Goal: Find specific page/section: Find specific page/section

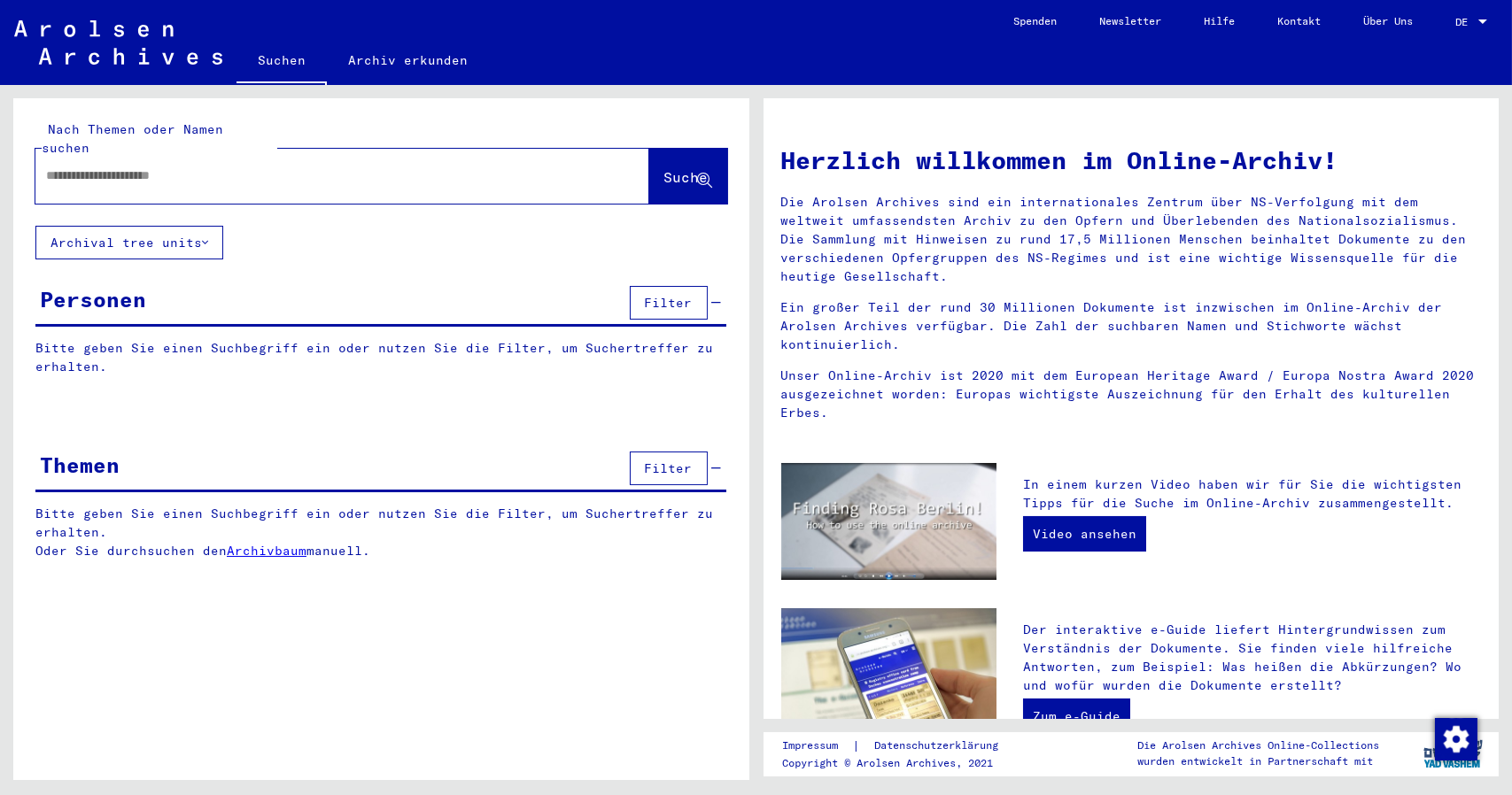
click at [920, 100] on div "Herzlich willkommen im Online-Archiv! Die Arolsen Archives sind ein internation…" at bounding box center [1132, 649] width 736 height 1102
click at [260, 543] on link "Archivbaum" at bounding box center [266, 551] width 80 height 16
click at [148, 225] on button "Archival tree units" at bounding box center [128, 242] width 187 height 33
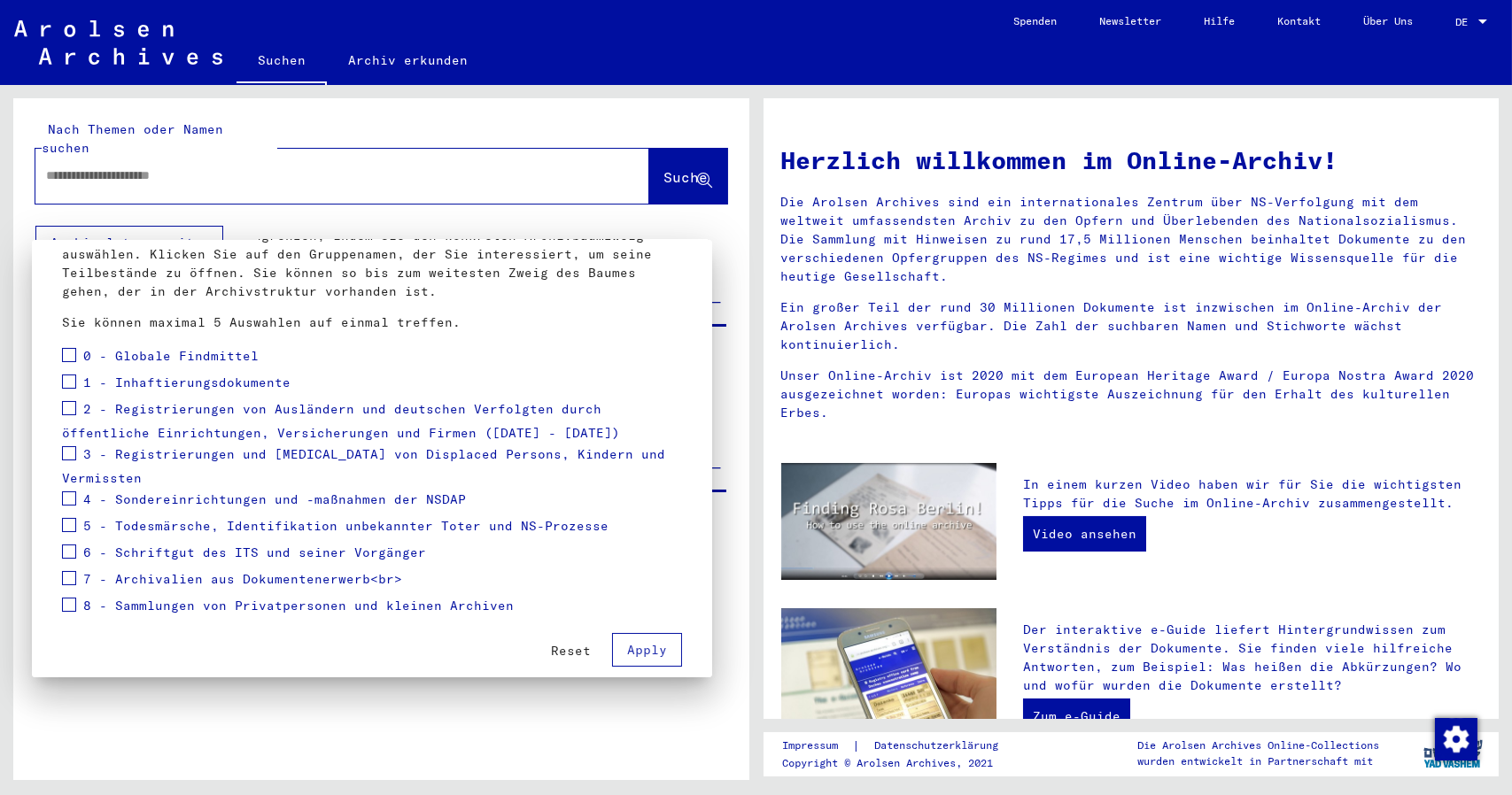
scroll to position [107, 0]
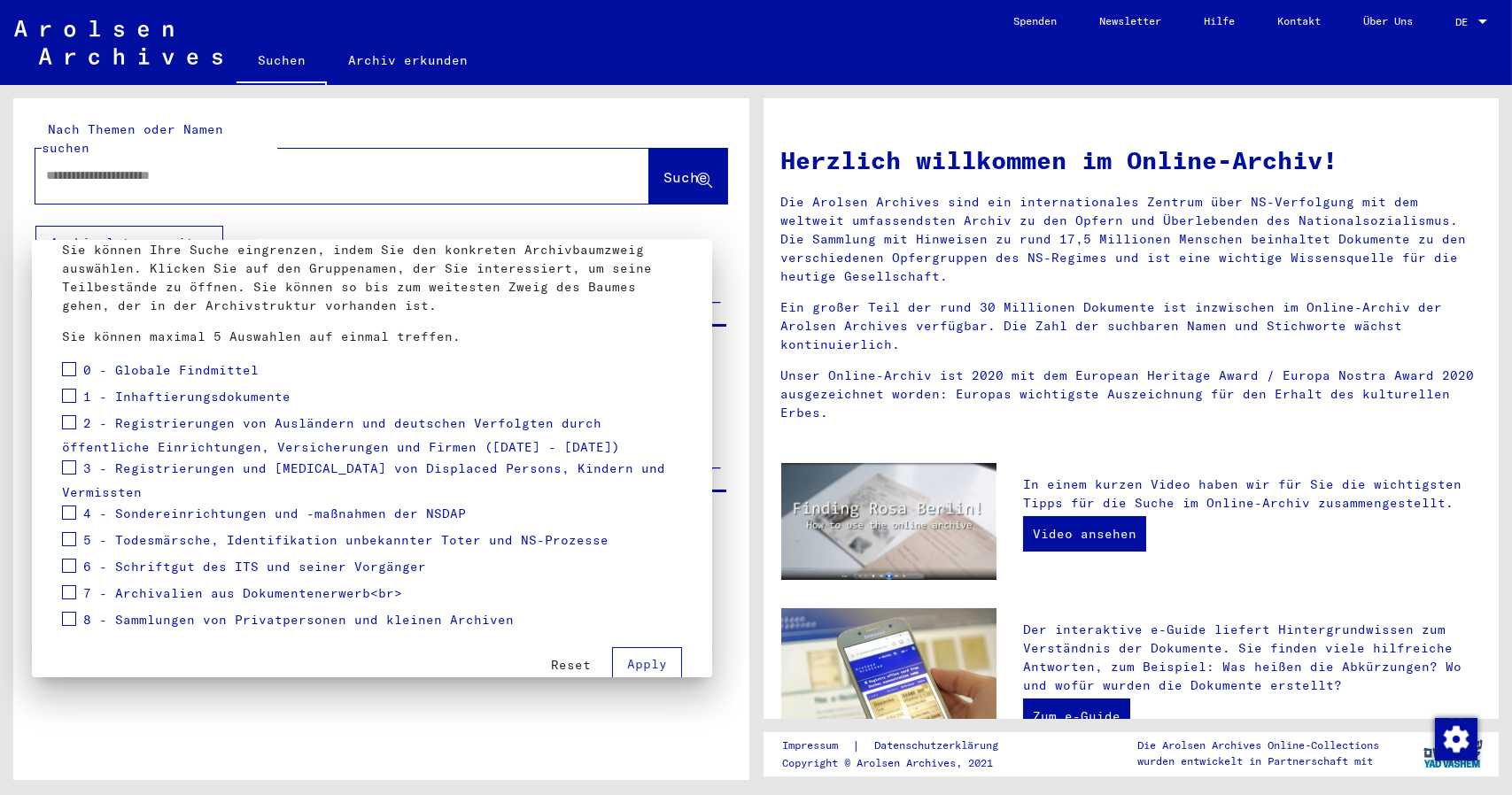
click at [923, 63] on div at bounding box center [756, 398] width 1512 height 795
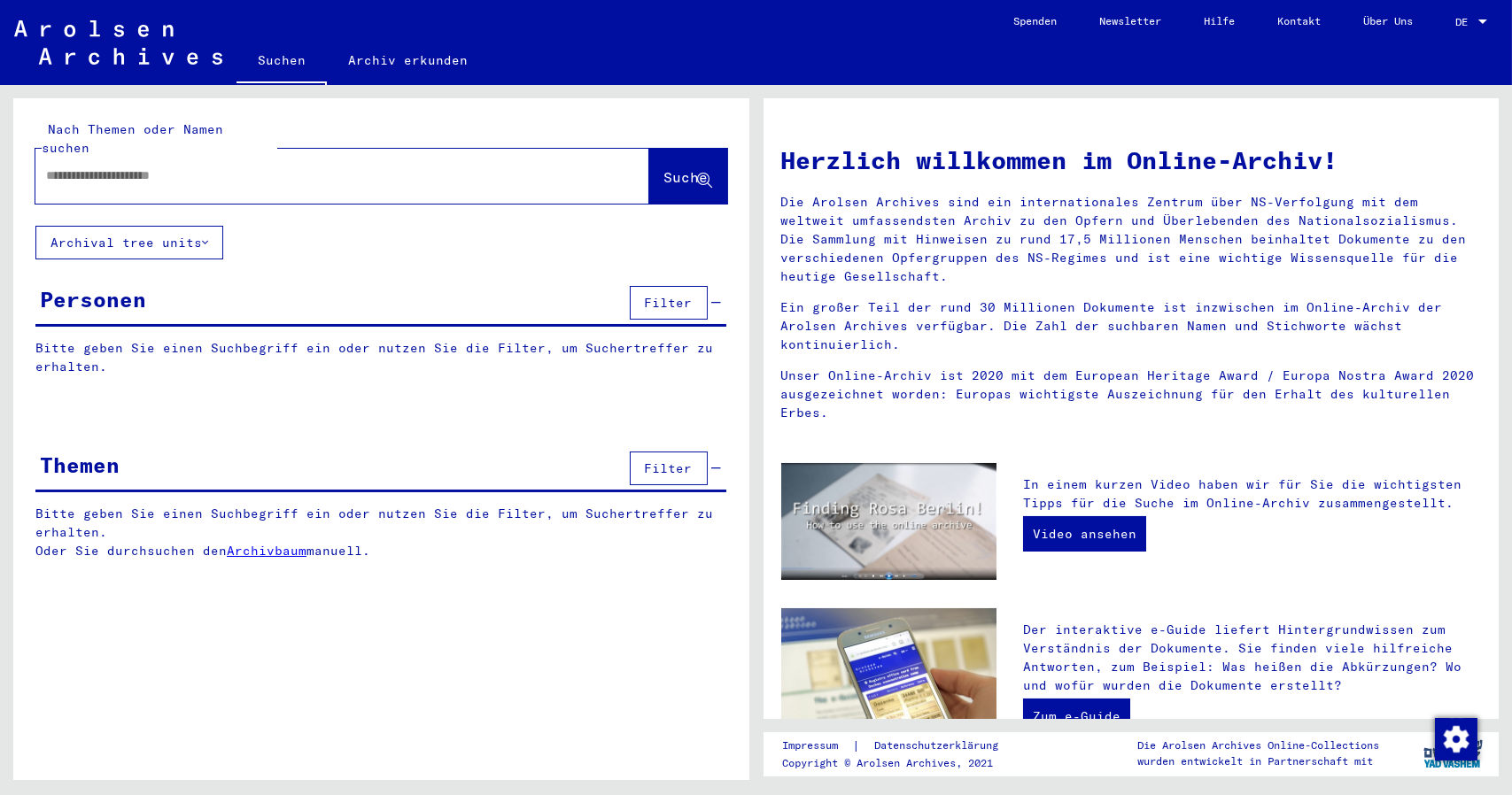
click at [324, 156] on div at bounding box center [315, 176] width 560 height 40
click at [214, 225] on button "Archival tree units" at bounding box center [128, 242] width 187 height 33
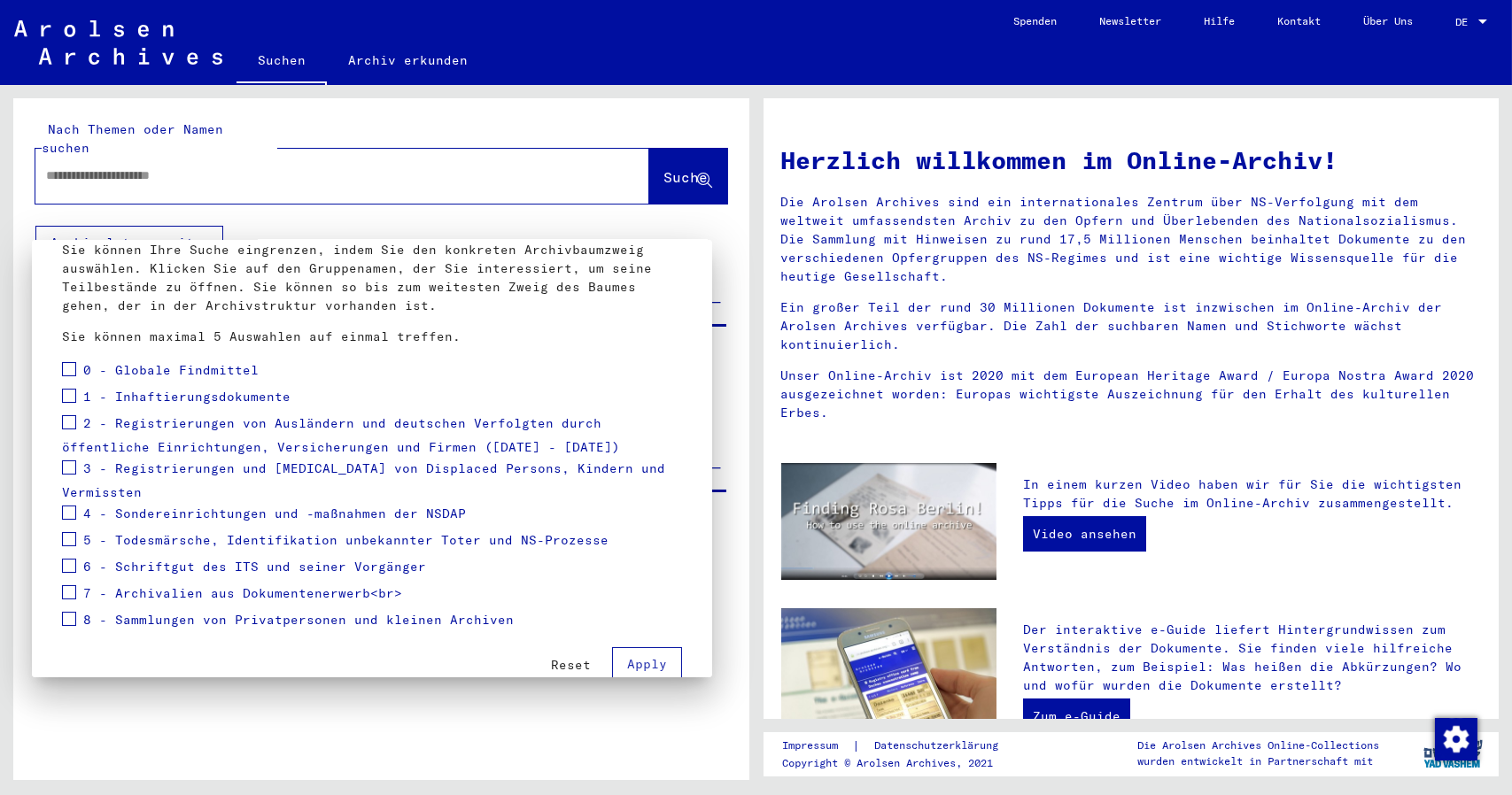
scroll to position [113, 0]
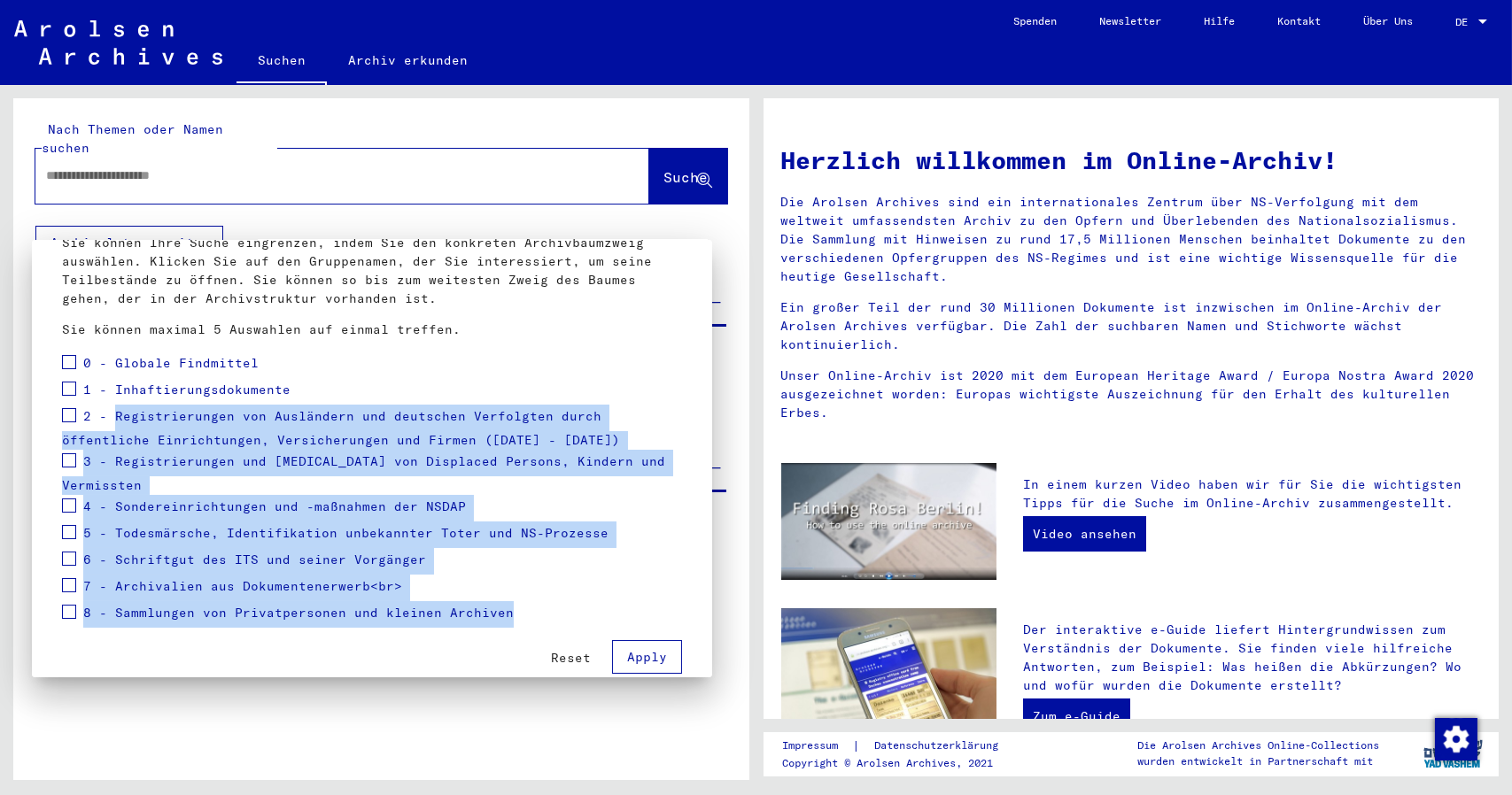
drag, startPoint x: 499, startPoint y: 594, endPoint x: 114, endPoint y: 417, distance: 423.7
click at [114, 417] on mat-tree "0 - Globale Findmittel 1 - Inhaftierungsdokumente 2 - Registrierungen von Auslä…" at bounding box center [372, 490] width 620 height 277
copy mat-tree "Registrierungen von Ausländern und deutschen Verfolgten durch öffentliche Einri…"
click at [470, 499] on mat-tree-node "4 - Sondereinrichtungen und -maßnahmen der NSDAP" at bounding box center [372, 508] width 620 height 27
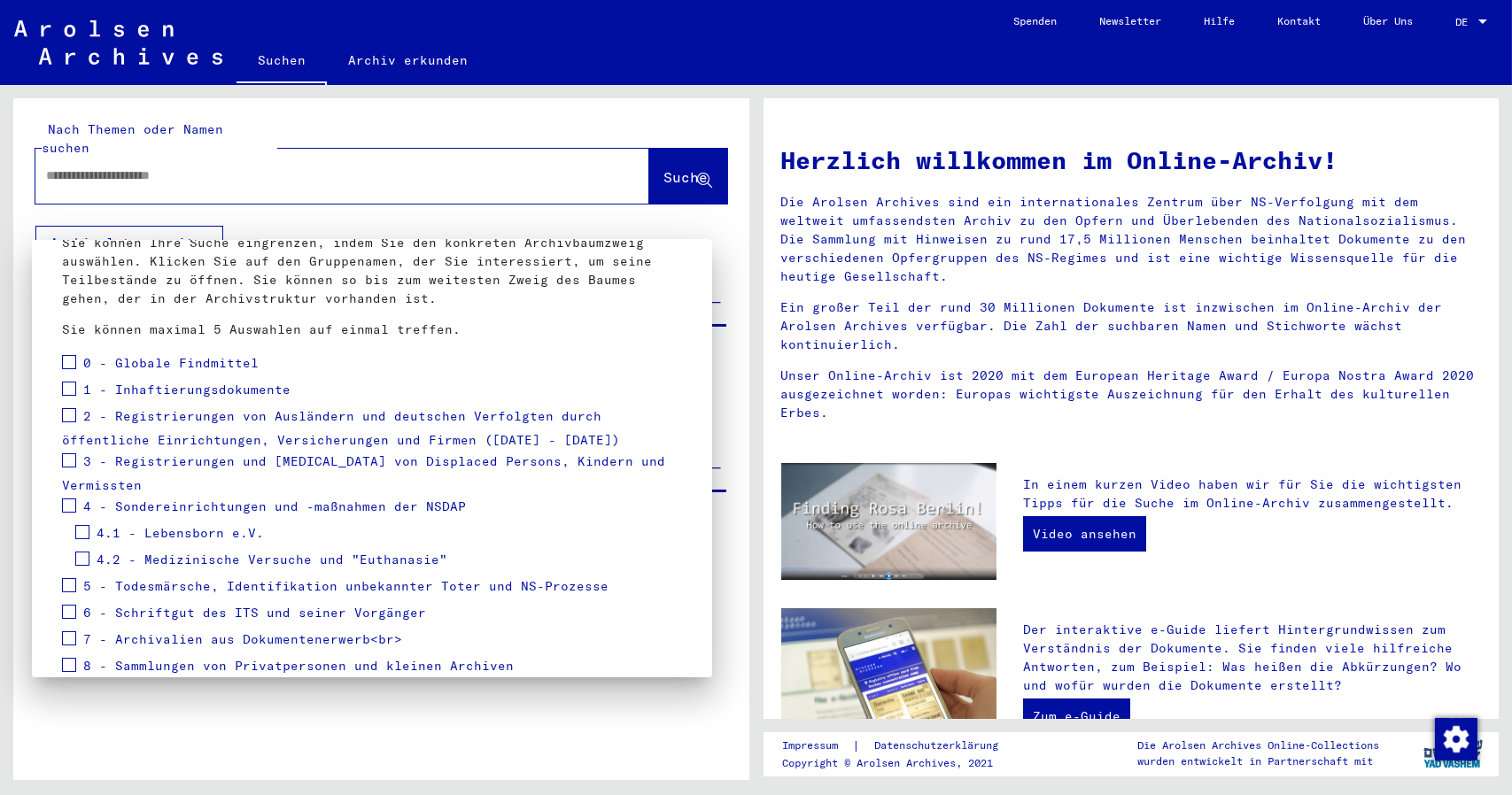
click at [178, 457] on span "3 - Registrierungen und [MEDICAL_DATA] von Displaced Persons, Kindern und Vermi…" at bounding box center [363, 475] width 603 height 40
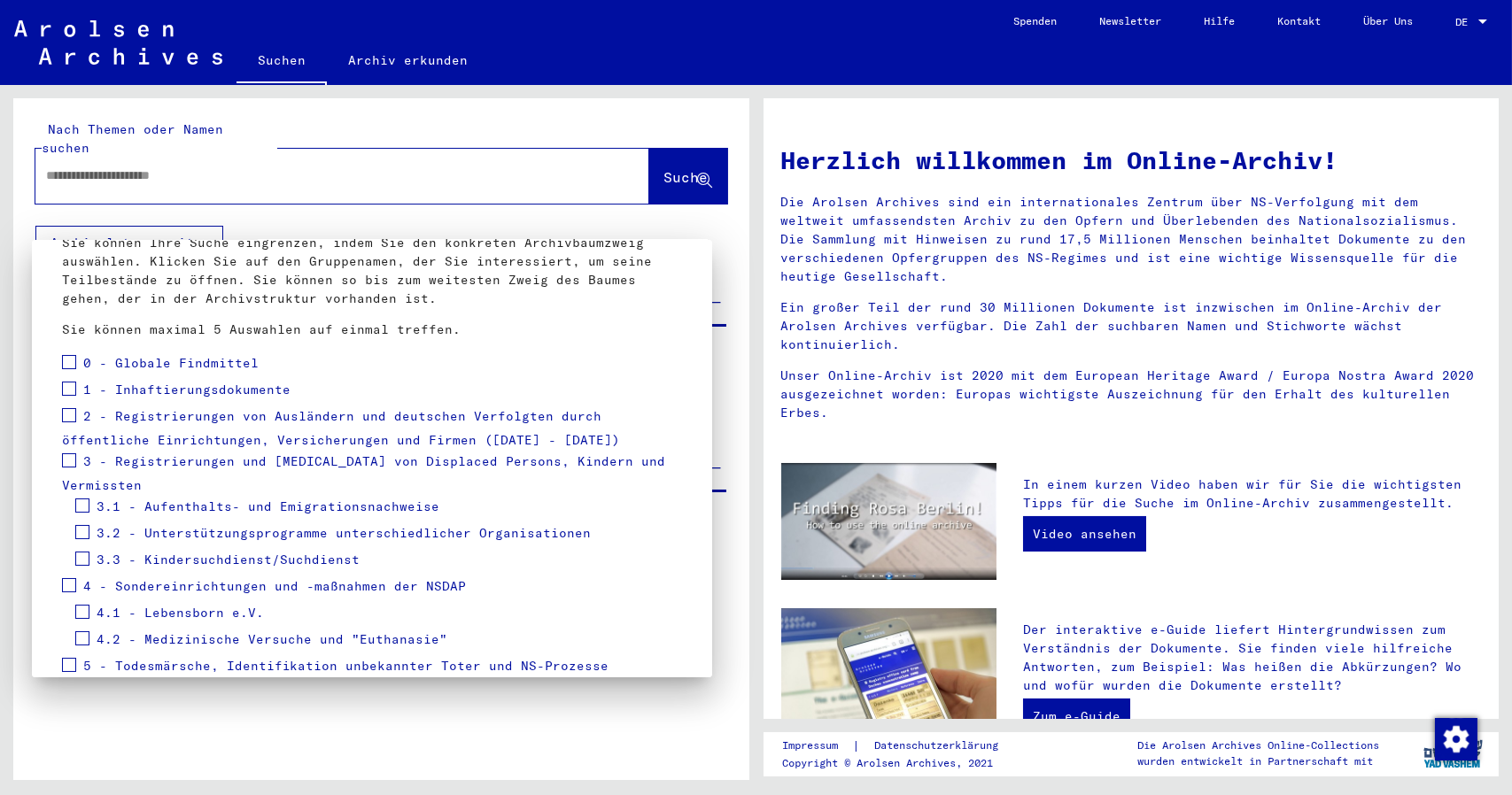
click at [206, 436] on span "2 - Registrierungen von Ausländern und deutschen Verfolgten durch öffentliche E…" at bounding box center [341, 429] width 559 height 40
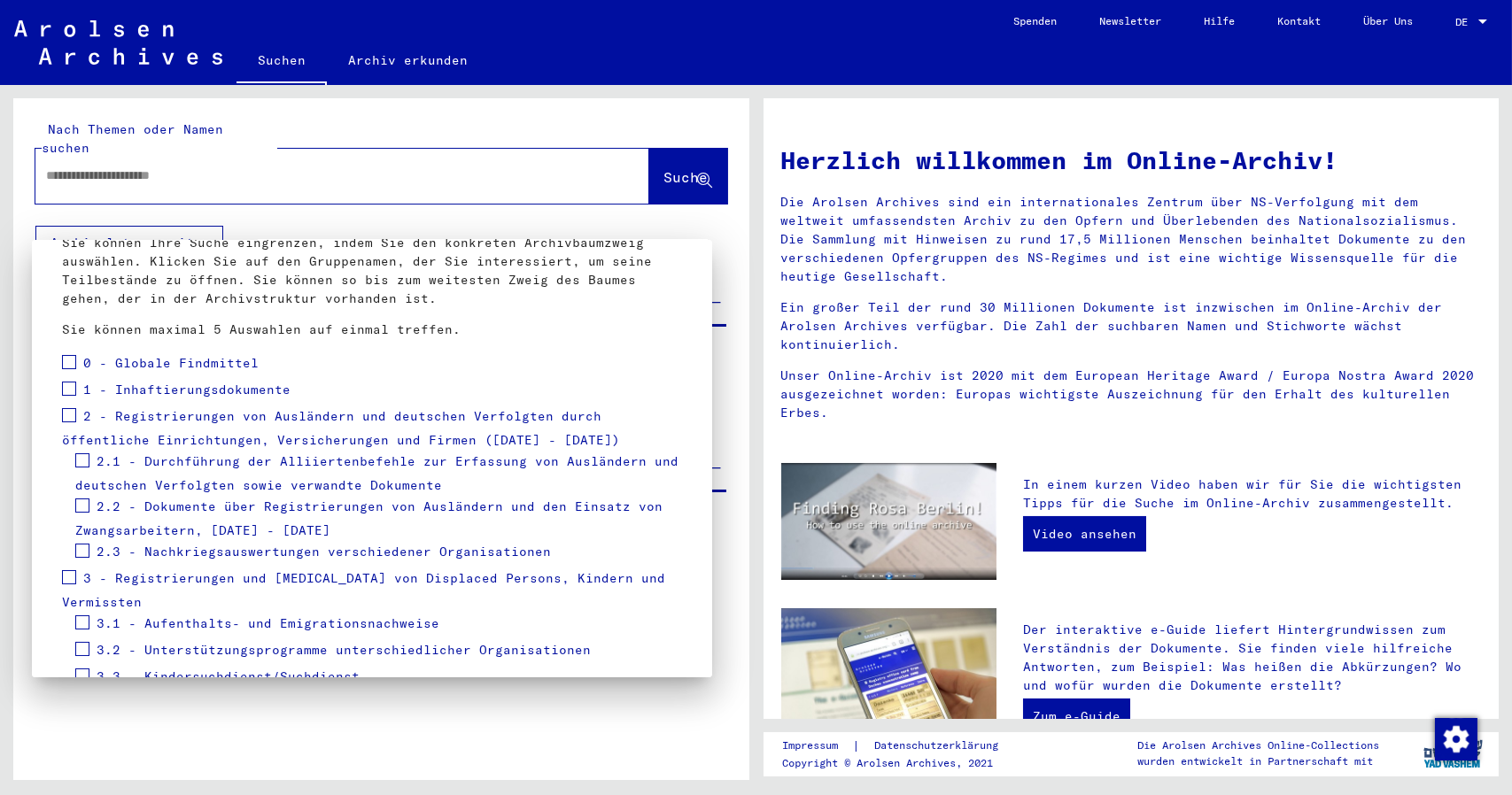
click at [182, 406] on div "2 - Registrierungen von Ausländern und deutschen Verfolgten durch öffentliche E…" at bounding box center [372, 427] width 620 height 45
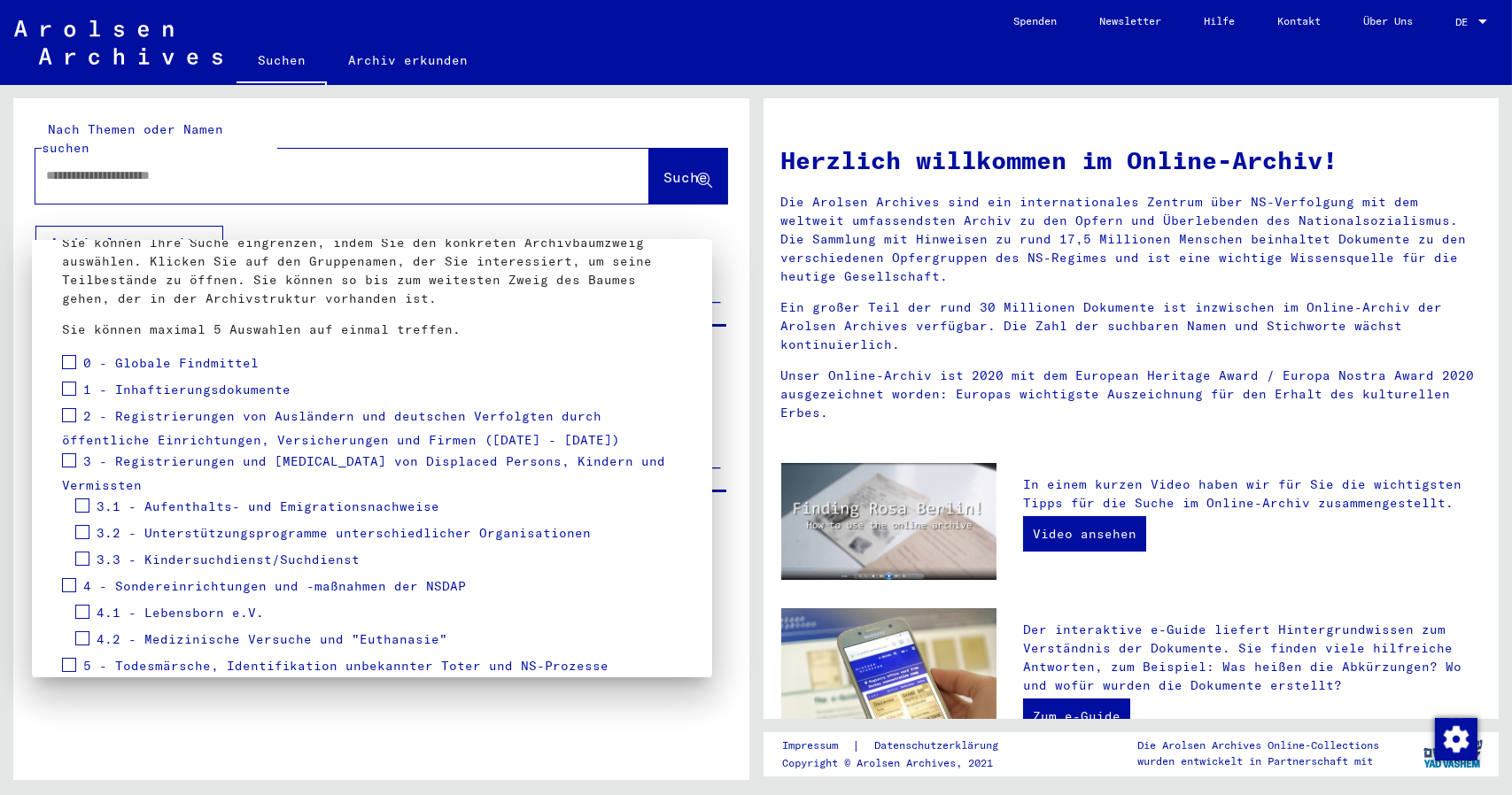
click at [160, 378] on div "1 - Inhaftierungsdokumente" at bounding box center [176, 392] width 228 height 27
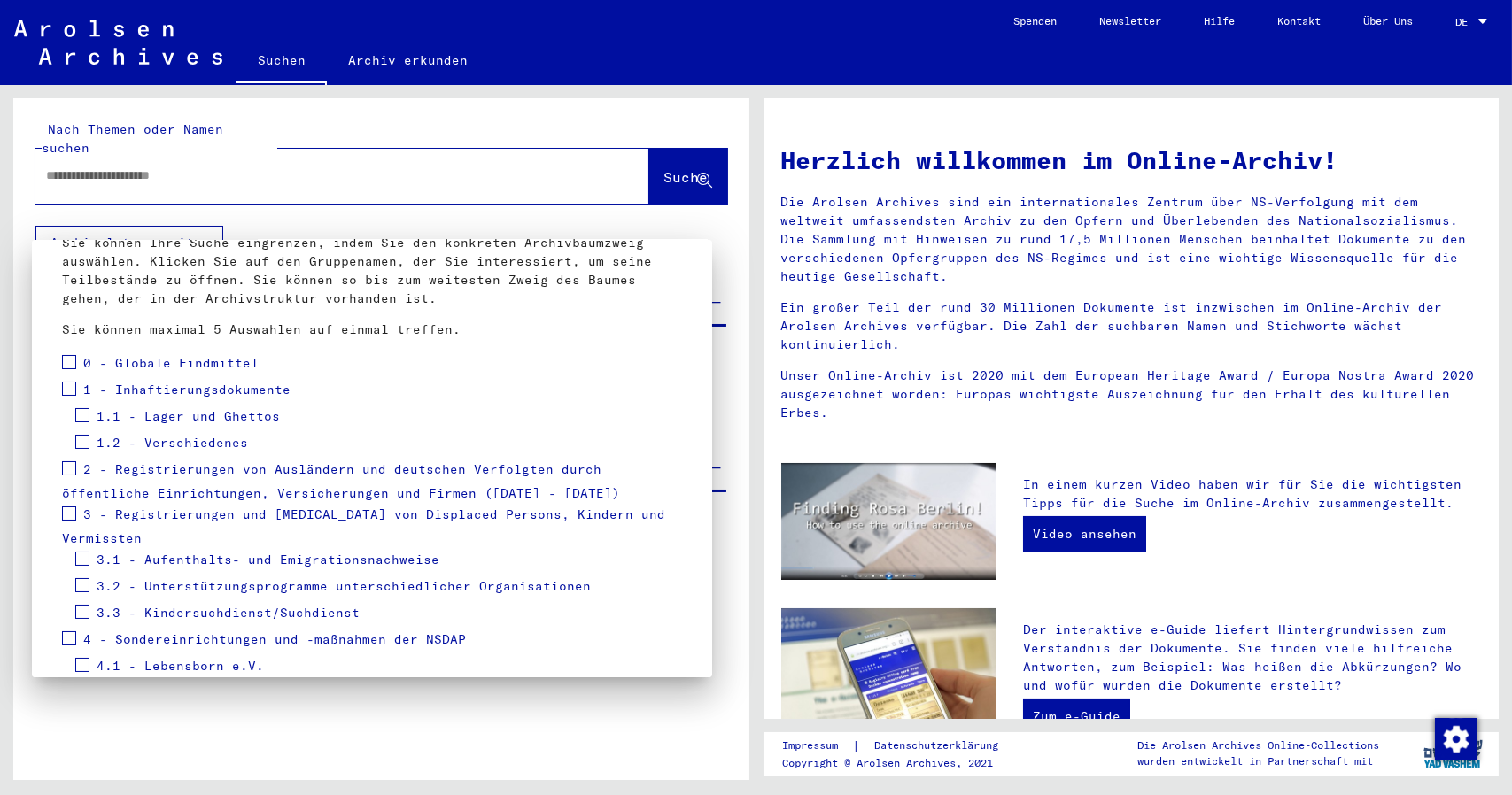
click at [158, 382] on span "1 - Inhaftierungsdokumente" at bounding box center [187, 390] width 207 height 16
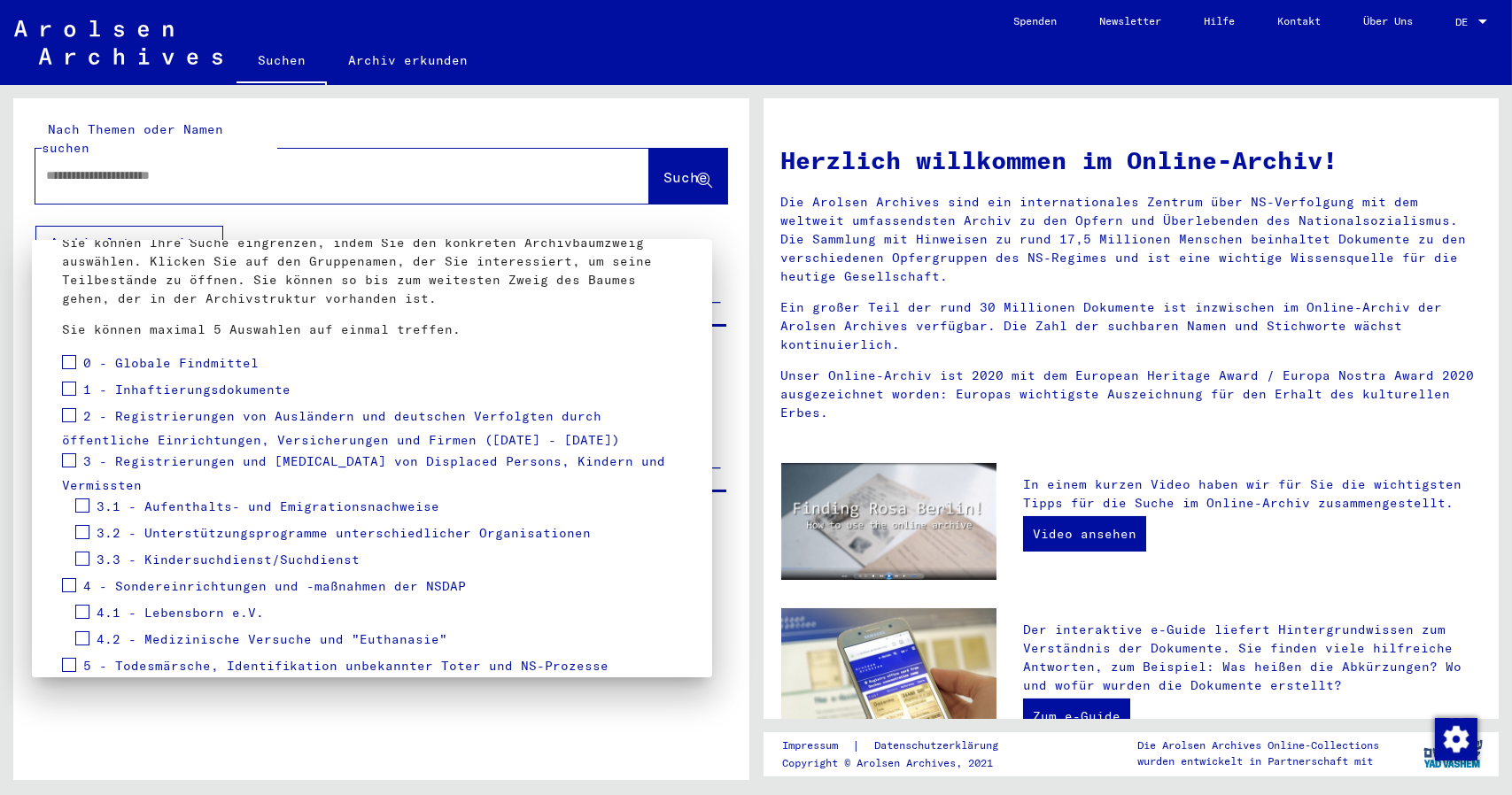
scroll to position [253, 0]
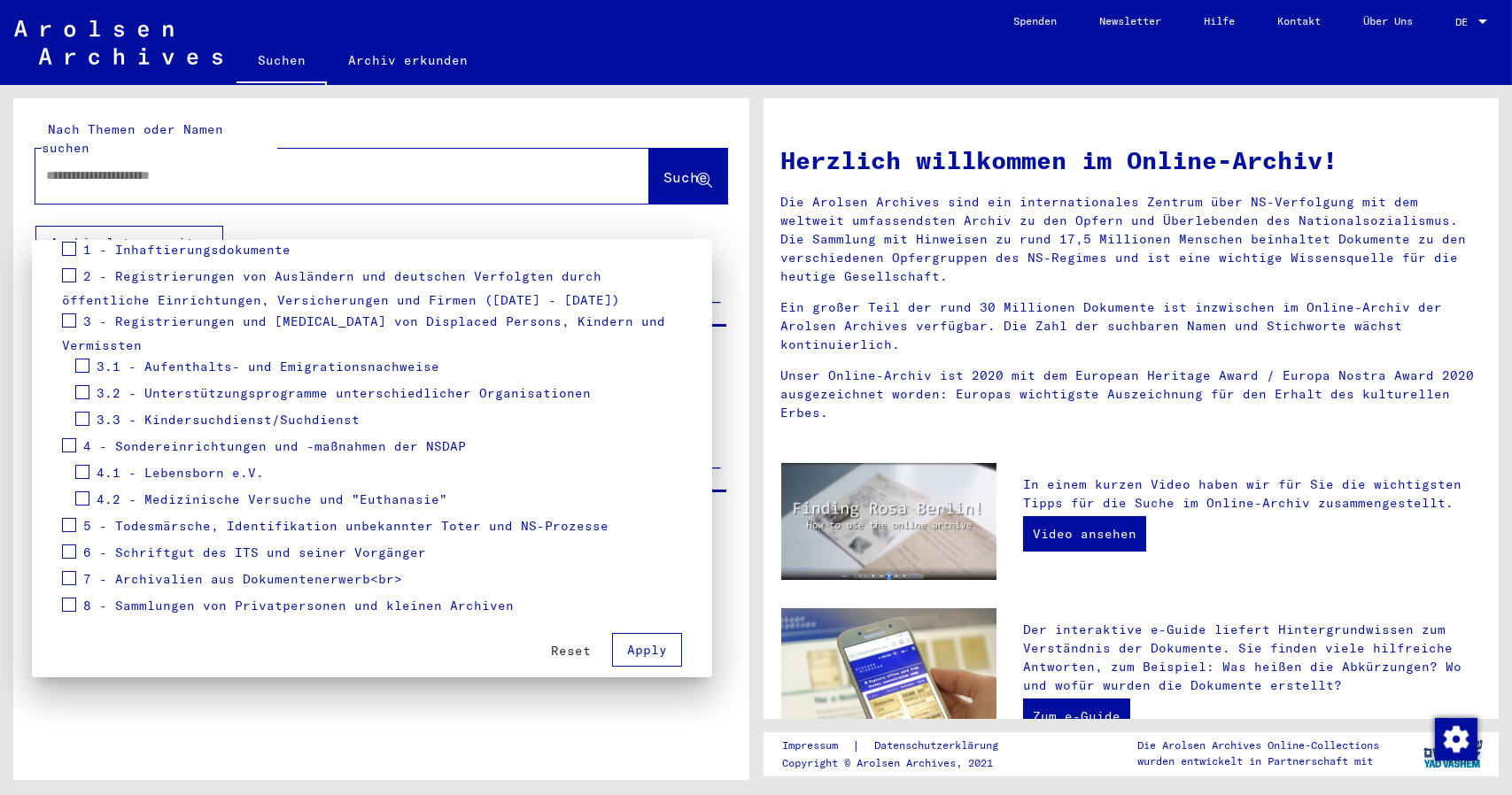
click at [1485, 16] on div at bounding box center [756, 398] width 1512 height 795
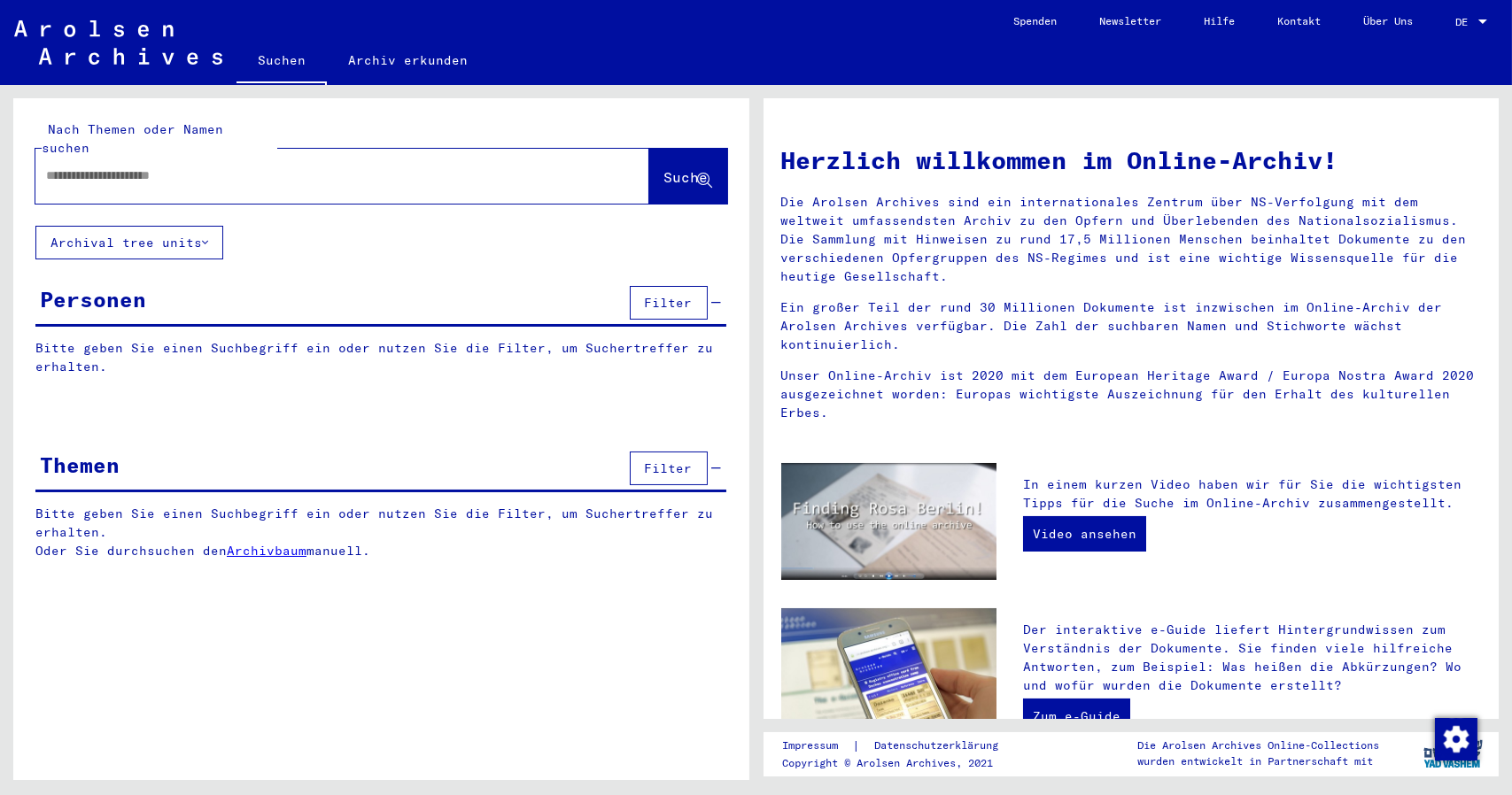
click at [1479, 19] on div at bounding box center [1483, 22] width 16 height 12
drag, startPoint x: 1479, startPoint y: 19, endPoint x: 1468, endPoint y: 54, distance: 36.7
click at [1468, 54] on div "English Deutsch" at bounding box center [1452, 48] width 100 height 64
click at [1468, 54] on span "Deutsch" at bounding box center [1452, 64] width 71 height 32
